Goal: Find specific page/section: Find specific page/section

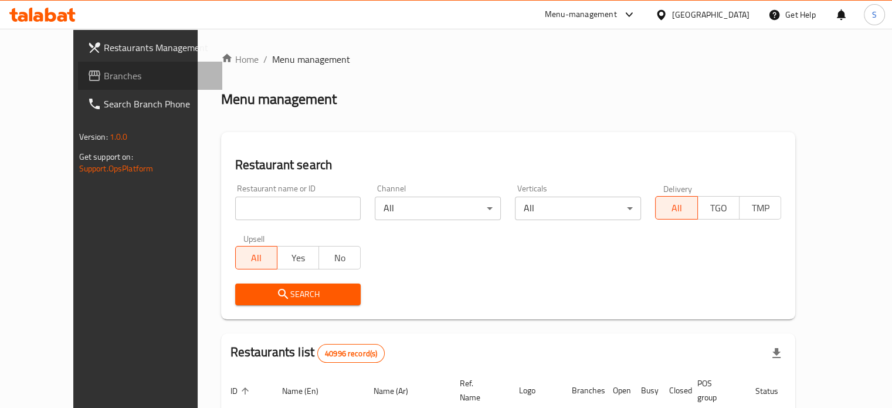
click at [104, 77] on span "Branches" at bounding box center [158, 76] width 109 height 14
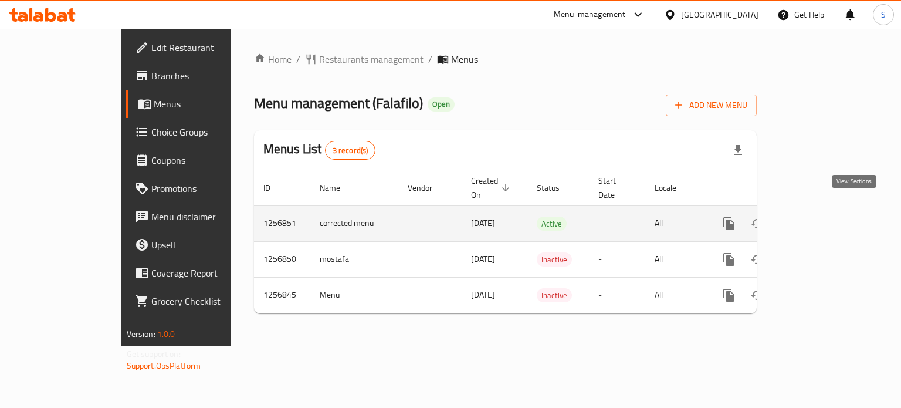
click at [819, 218] on icon "enhanced table" at bounding box center [813, 223] width 11 height 11
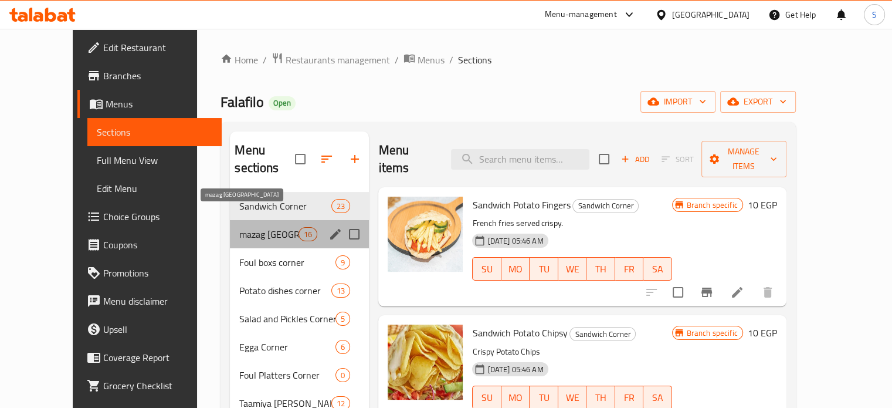
click at [239, 227] on span "mazag [GEOGRAPHIC_DATA]" at bounding box center [268, 234] width 59 height 14
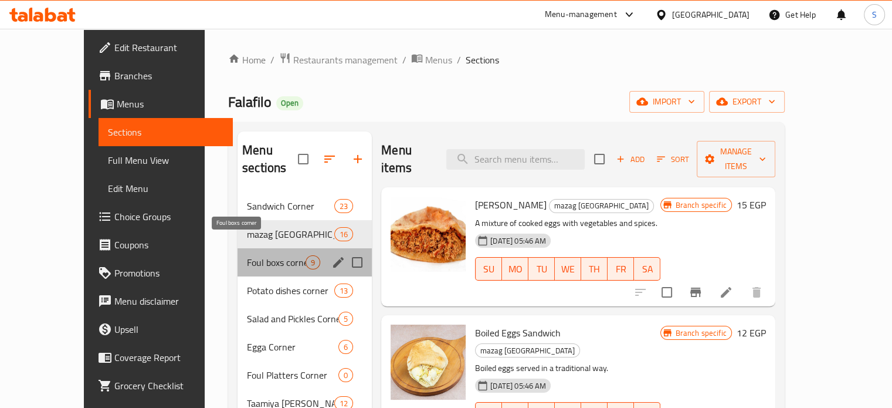
click at [269, 255] on span "Foul boxs corner" at bounding box center [276, 262] width 59 height 14
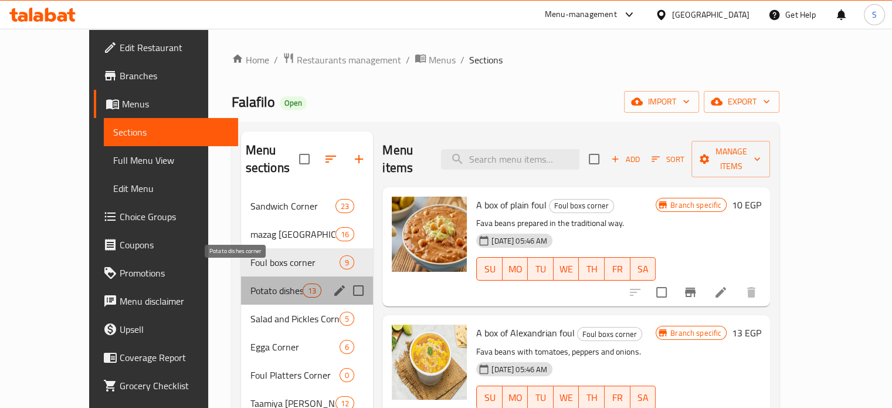
click at [250, 283] on span "Potato dishes corner" at bounding box center [276, 290] width 52 height 14
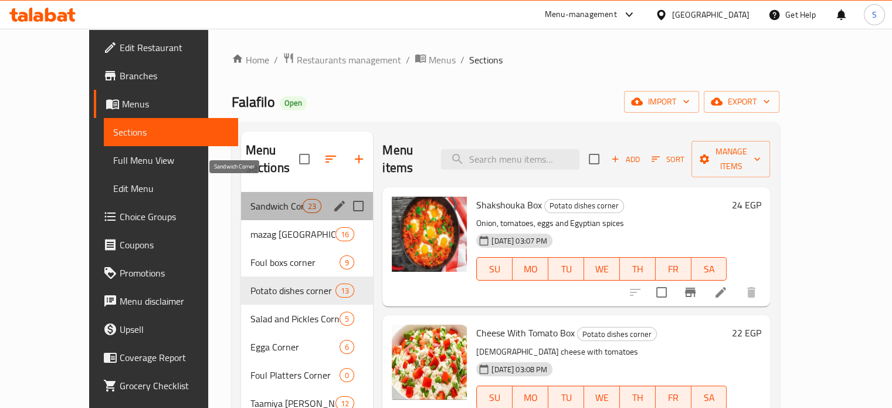
click at [250, 199] on span "Sandwich Corner" at bounding box center [276, 206] width 52 height 14
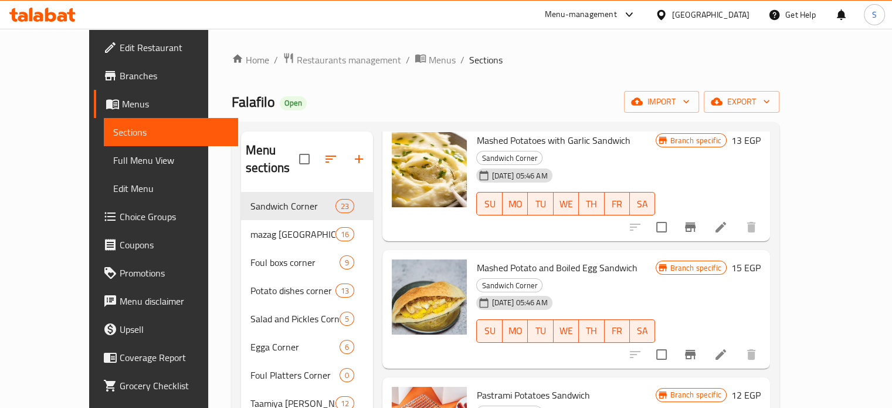
scroll to position [698, 0]
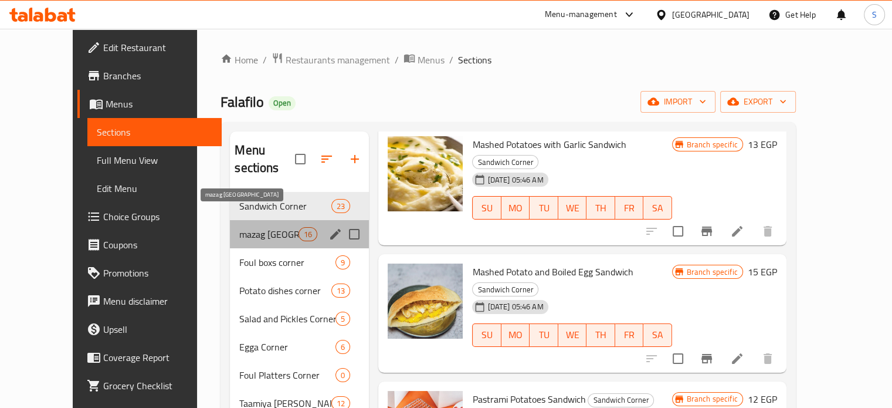
click at [271, 227] on span "mazag [GEOGRAPHIC_DATA]" at bounding box center [268, 234] width 59 height 14
